Goal: Check status: Check status

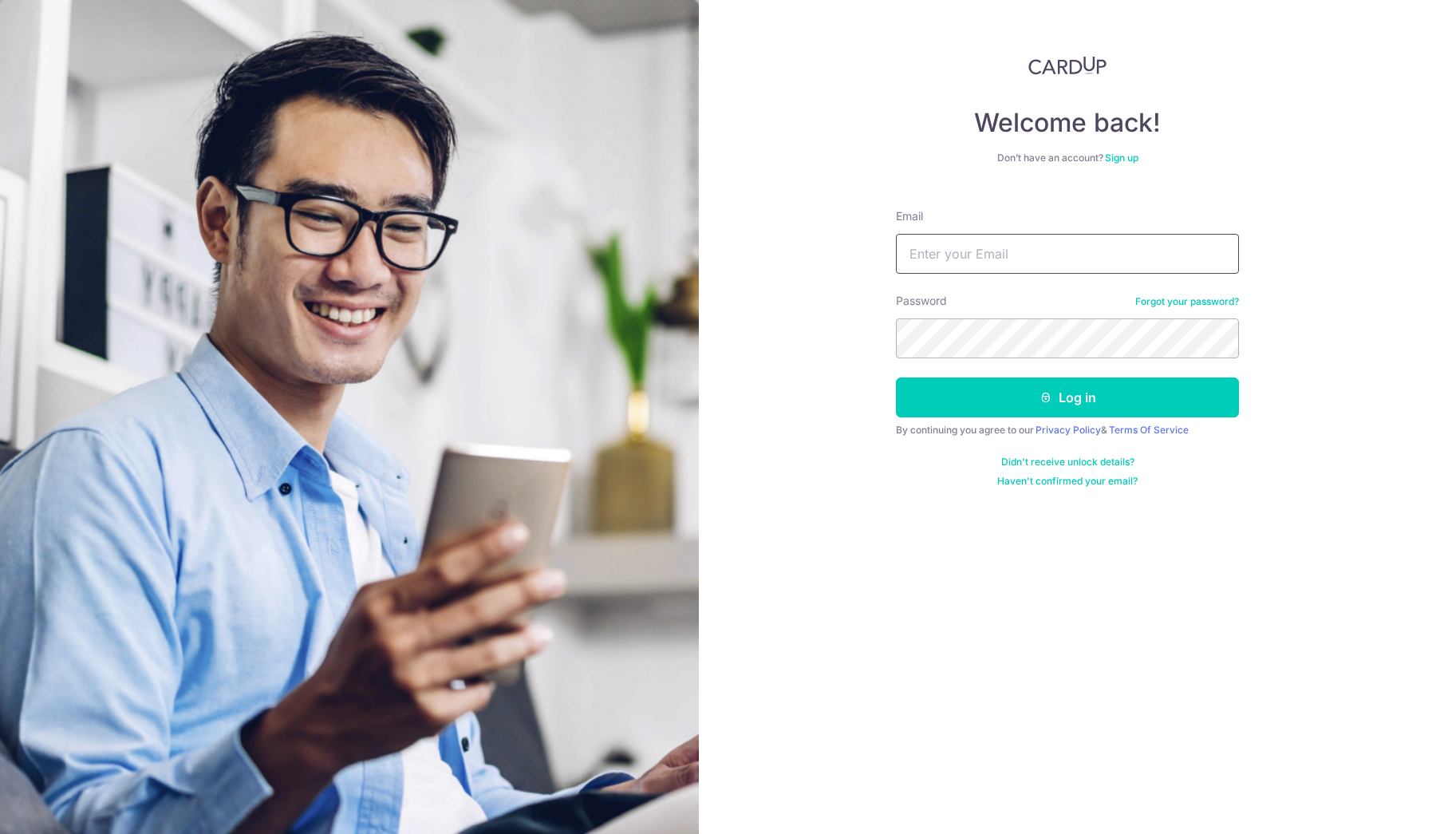
type input "[EMAIL_ADDRESS][DOMAIN_NAME]"
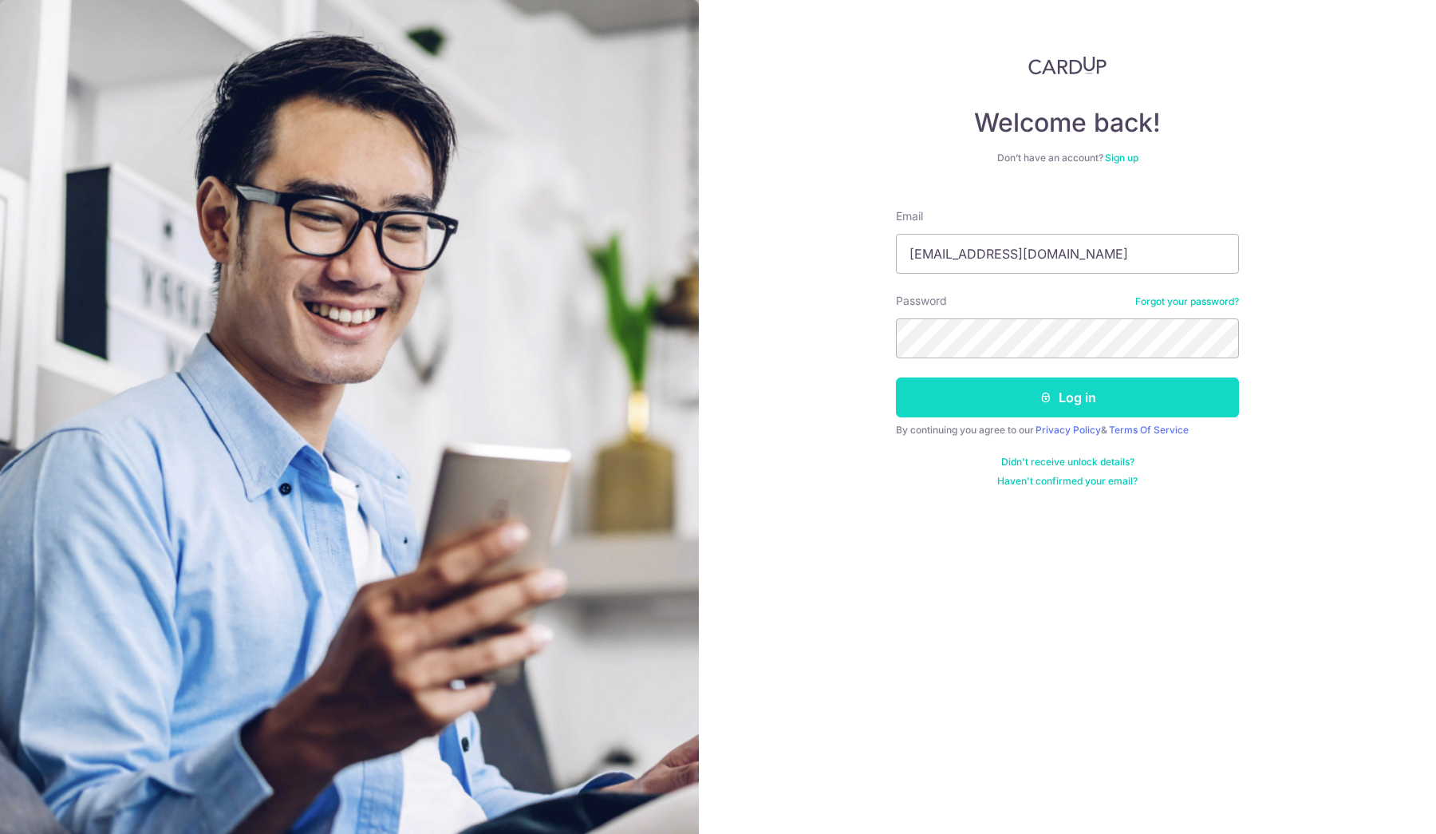
click at [1042, 381] on button "Log in" at bounding box center [1067, 397] width 343 height 40
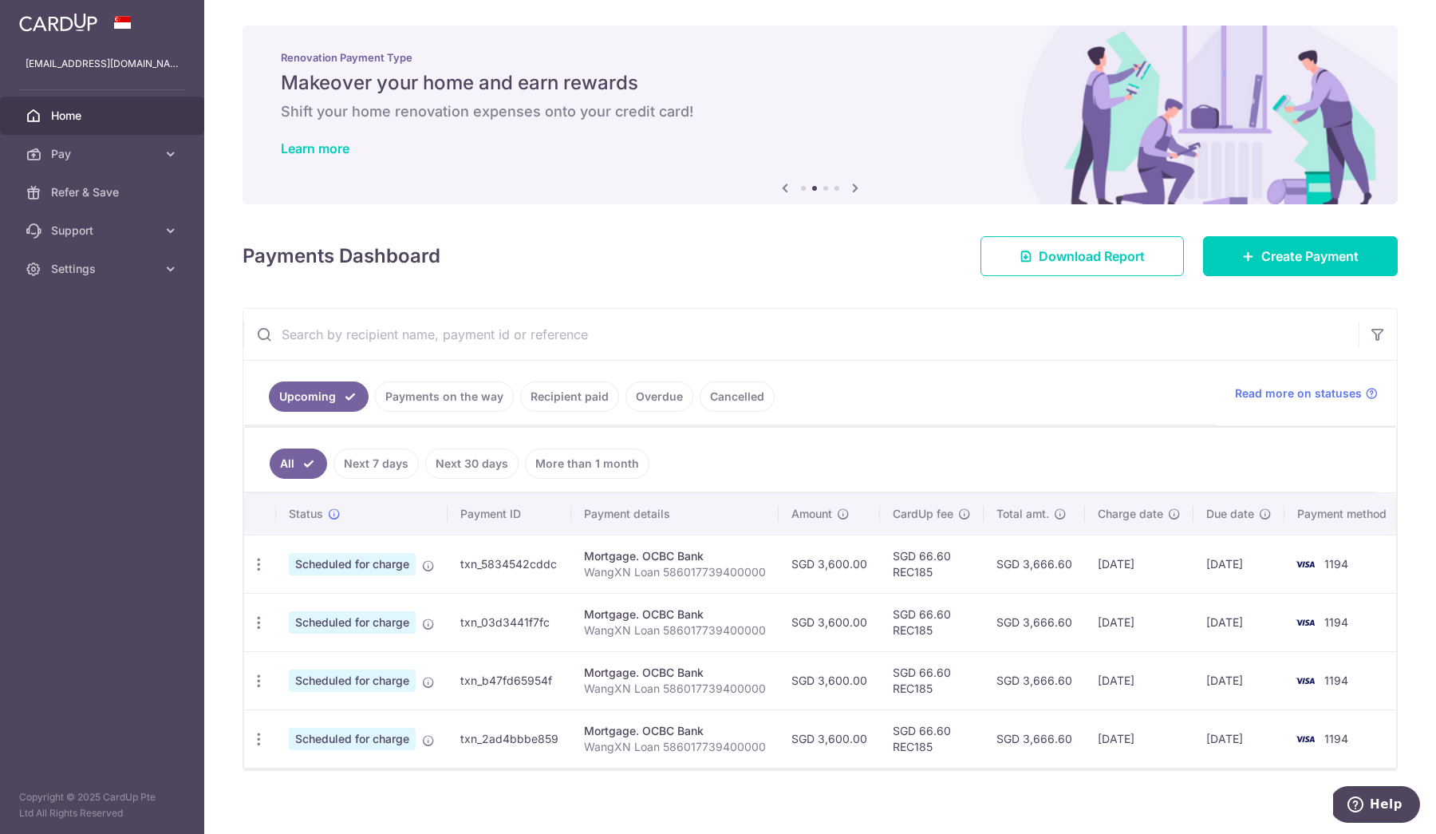
click at [403, 564] on span "Scheduled for charge" at bounding box center [352, 564] width 127 height 22
click at [430, 564] on icon at bounding box center [428, 565] width 13 height 13
click at [744, 387] on link "Cancelled" at bounding box center [737, 396] width 75 height 30
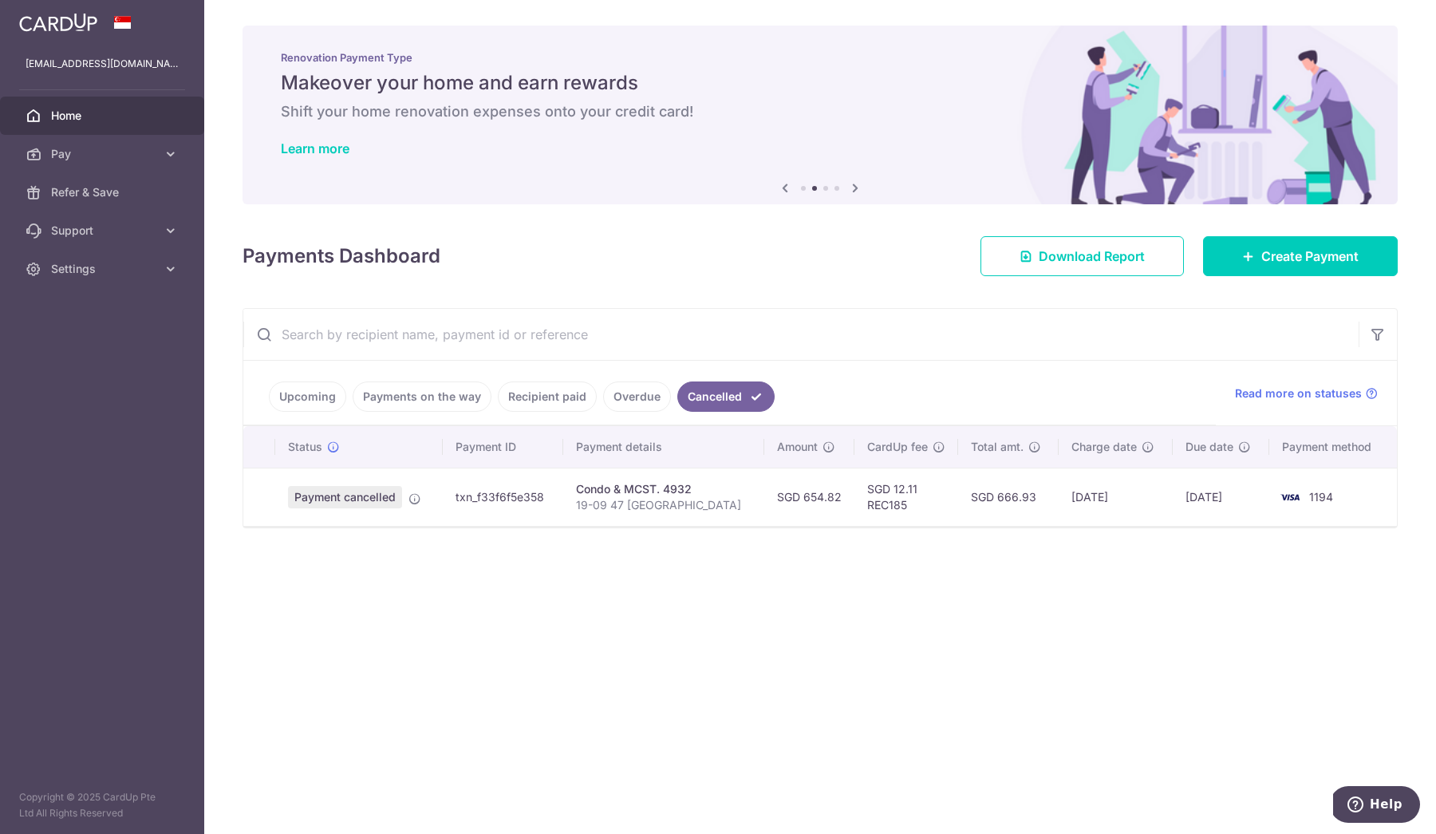
click at [638, 397] on link "Overdue" at bounding box center [637, 396] width 68 height 30
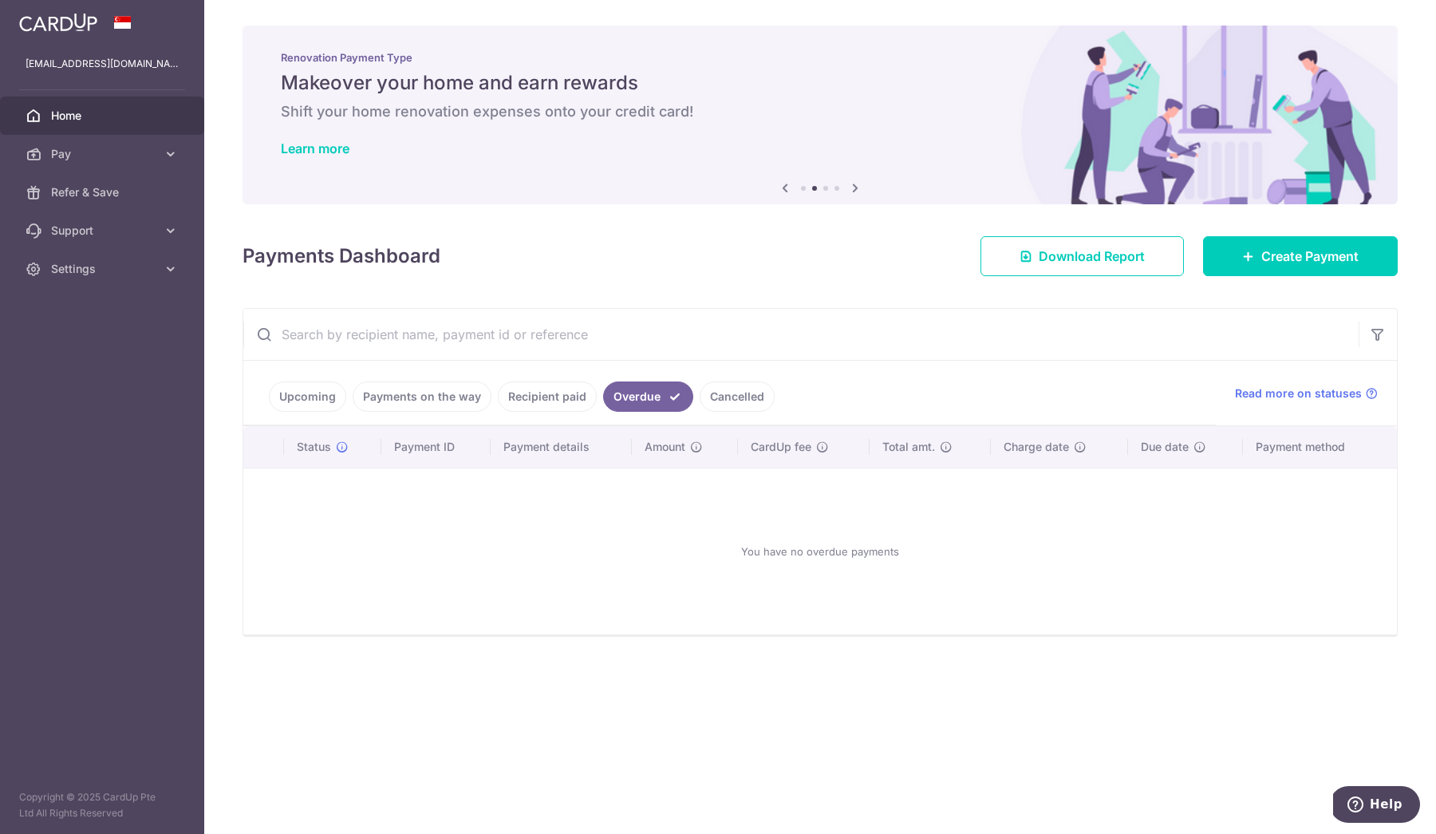
click at [522, 397] on link "Recipient paid" at bounding box center [547, 396] width 99 height 30
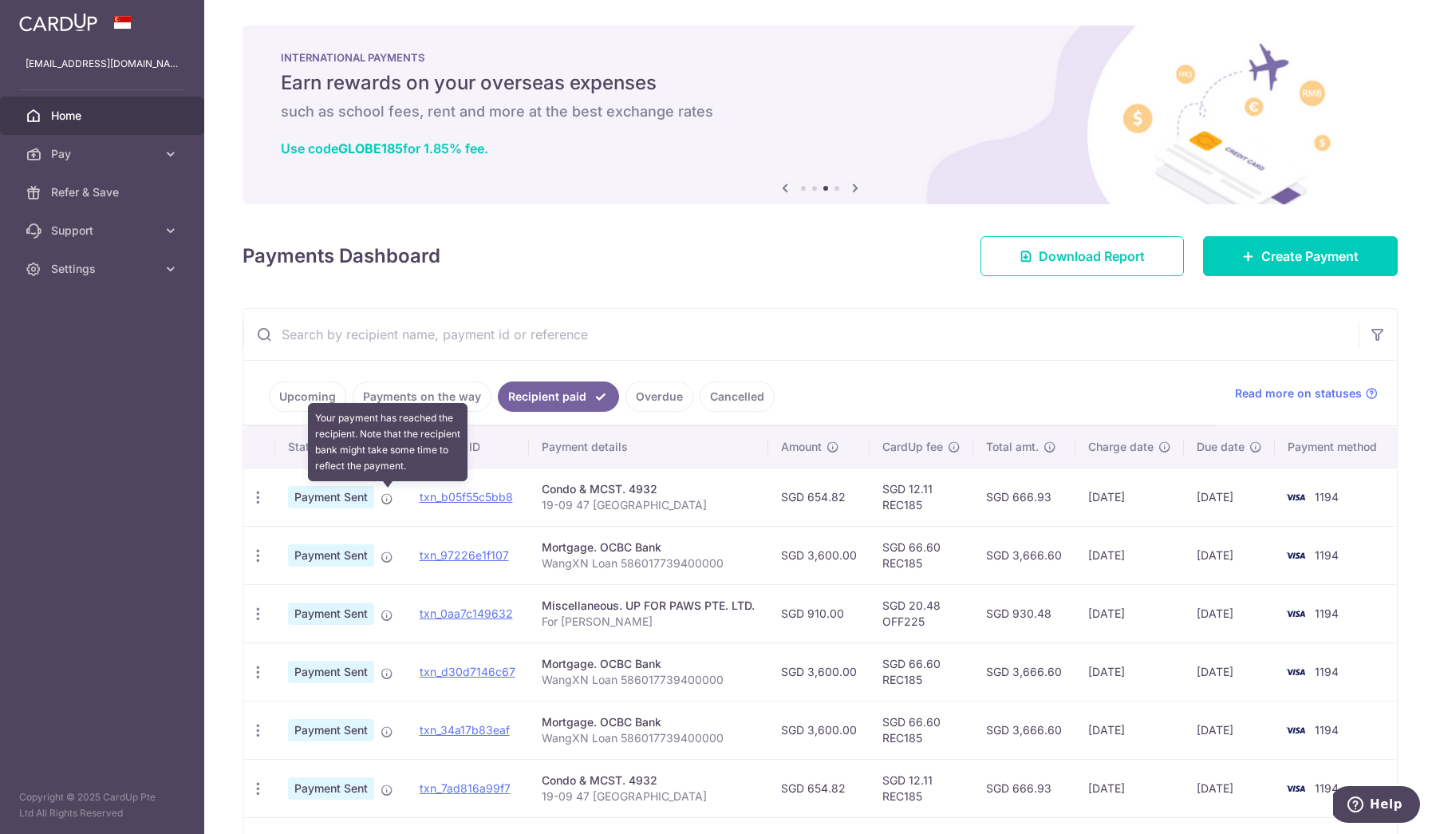
click at [385, 501] on icon at bounding box center [387, 498] width 13 height 13
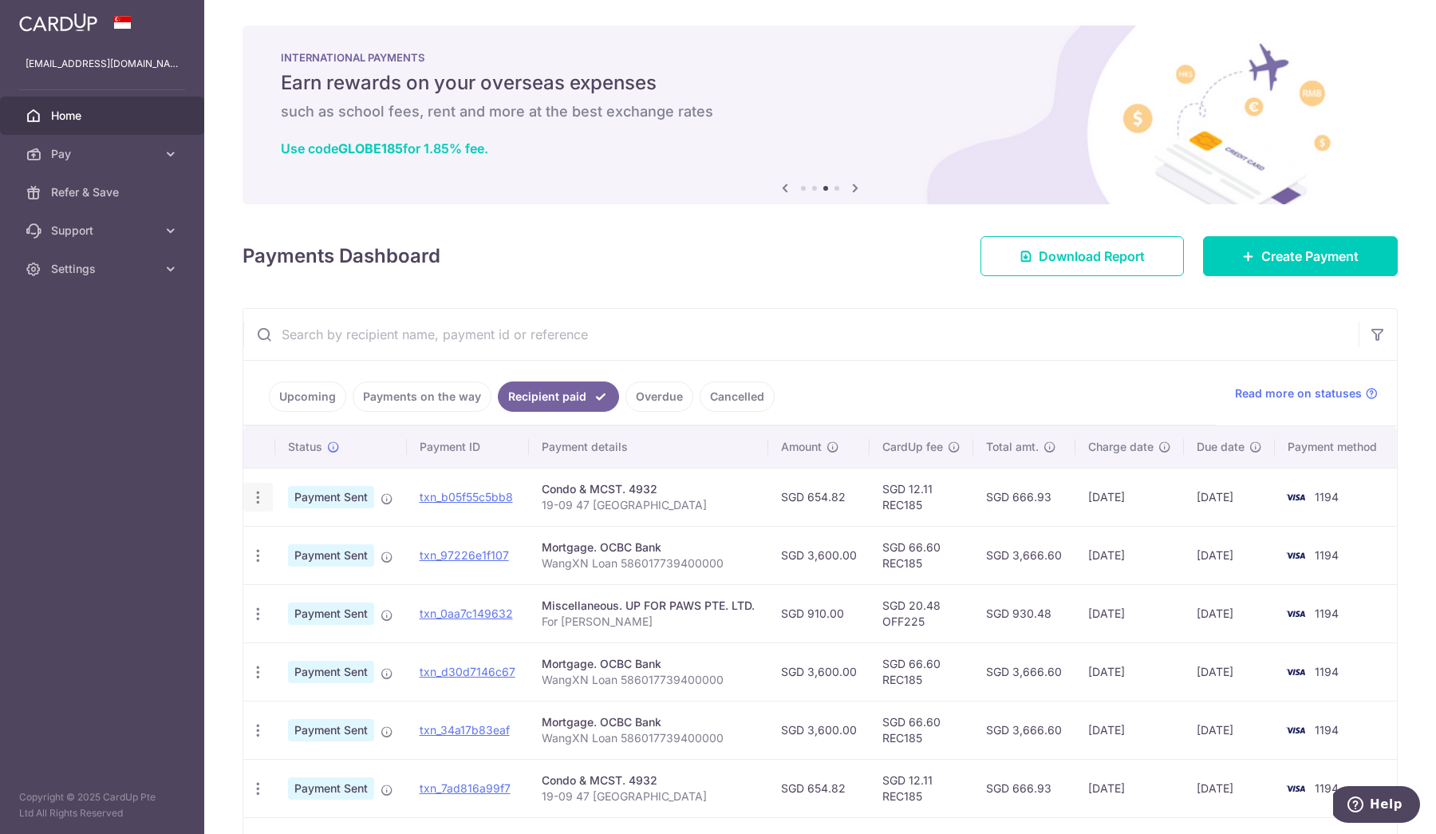
click at [259, 495] on icon "button" at bounding box center [258, 497] width 17 height 17
click at [410, 496] on td "txn_b05f55c5bb8" at bounding box center [468, 497] width 123 height 58
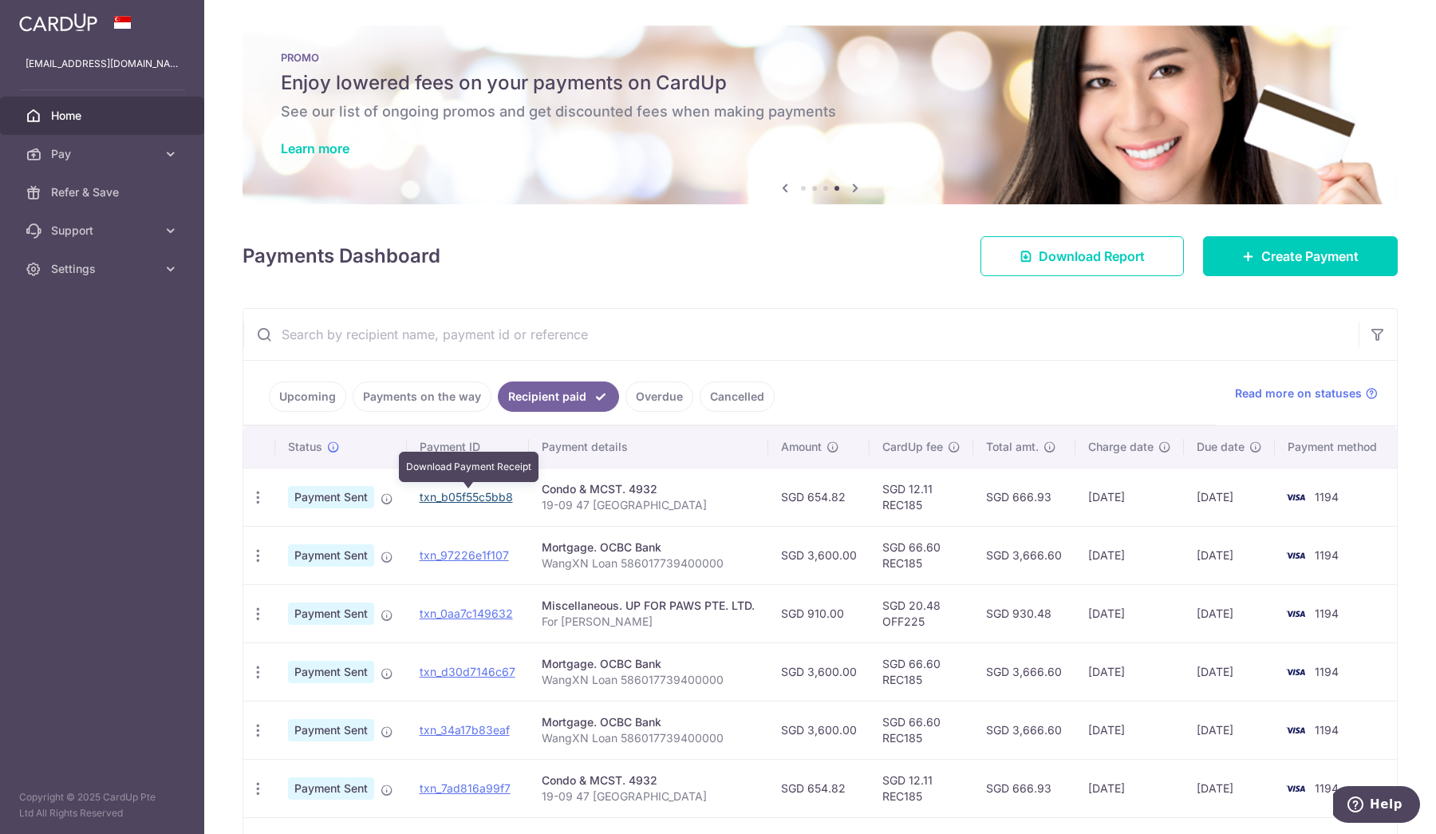
click at [493, 495] on link "txn_b05f55c5bb8" at bounding box center [466, 497] width 93 height 14
